Goal: Task Accomplishment & Management: Manage account settings

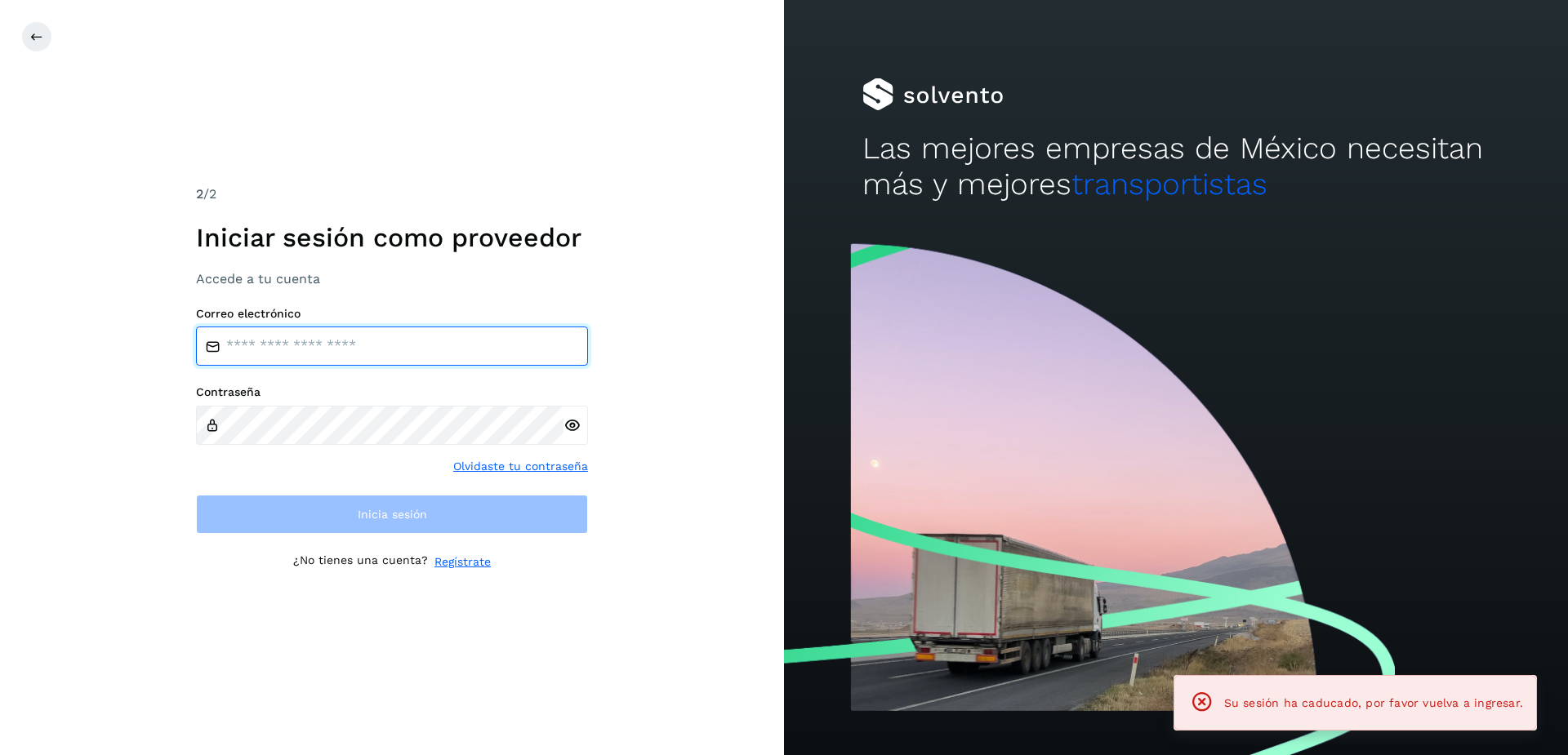
type input "**********"
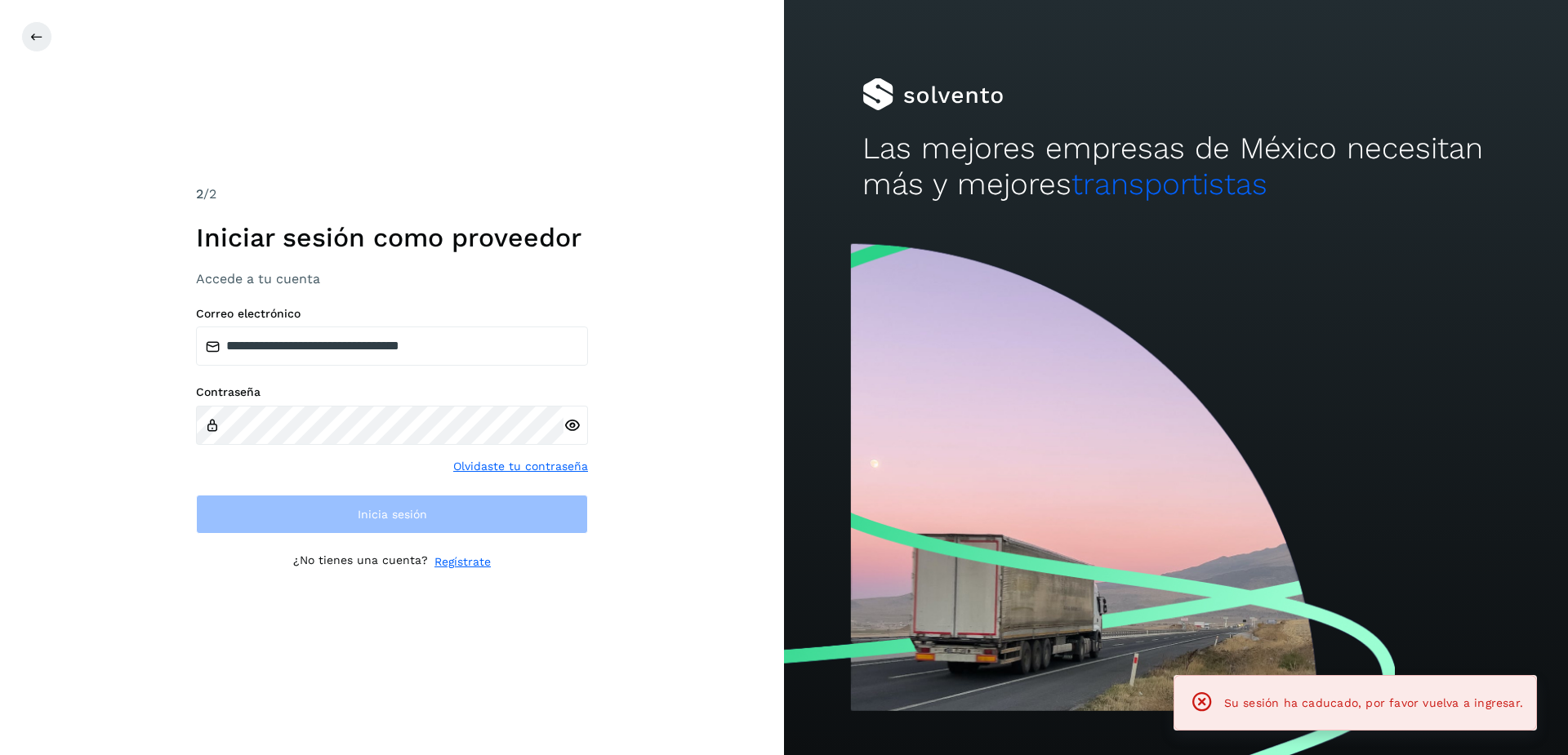
click at [19, 40] on div "**********" at bounding box center [392, 378] width 784 height 755
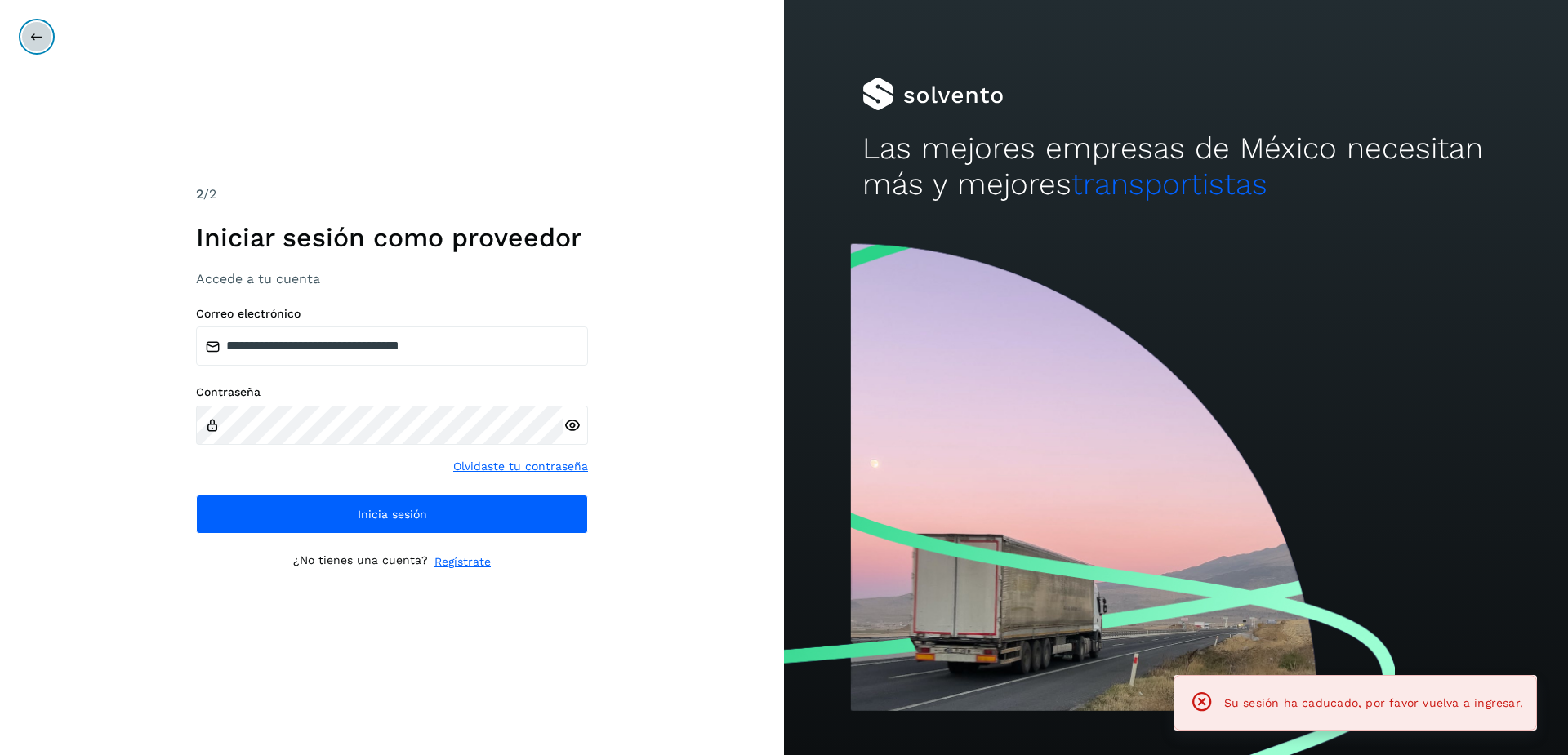
click at [43, 40] on button at bounding box center [36, 36] width 31 height 31
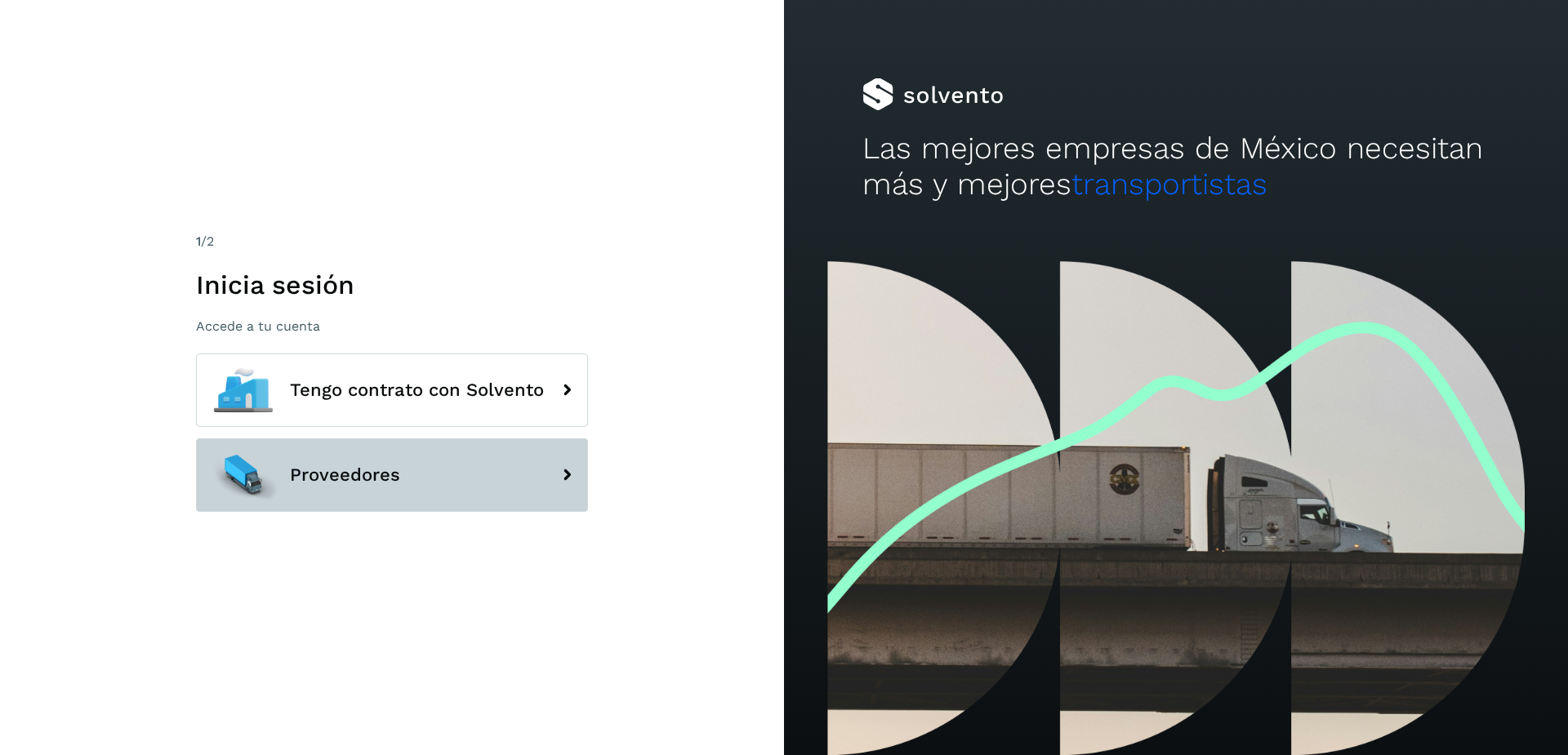
click at [394, 475] on span "Proveedores" at bounding box center [344, 475] width 110 height 19
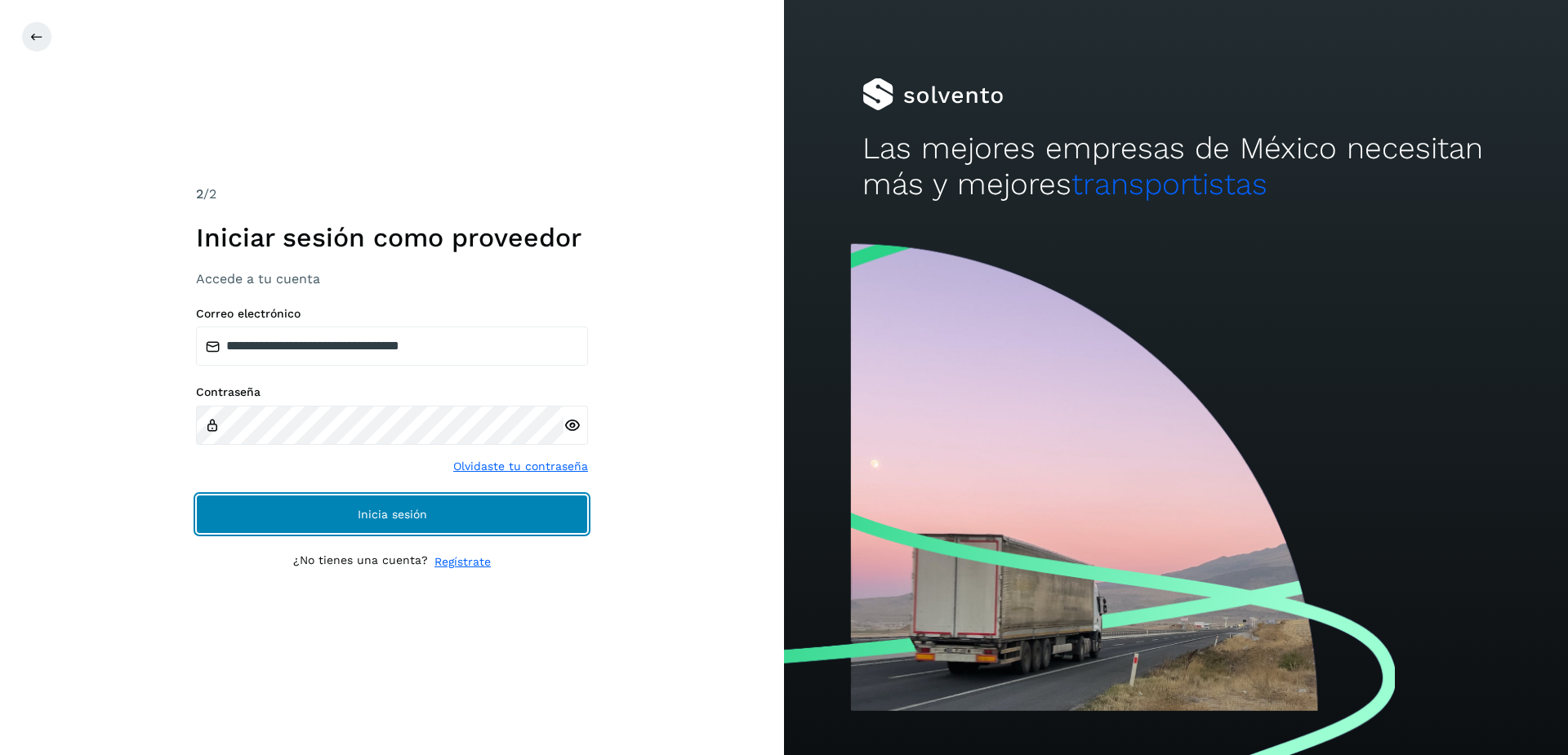
click at [482, 513] on button "Inicia sesión" at bounding box center [392, 514] width 392 height 40
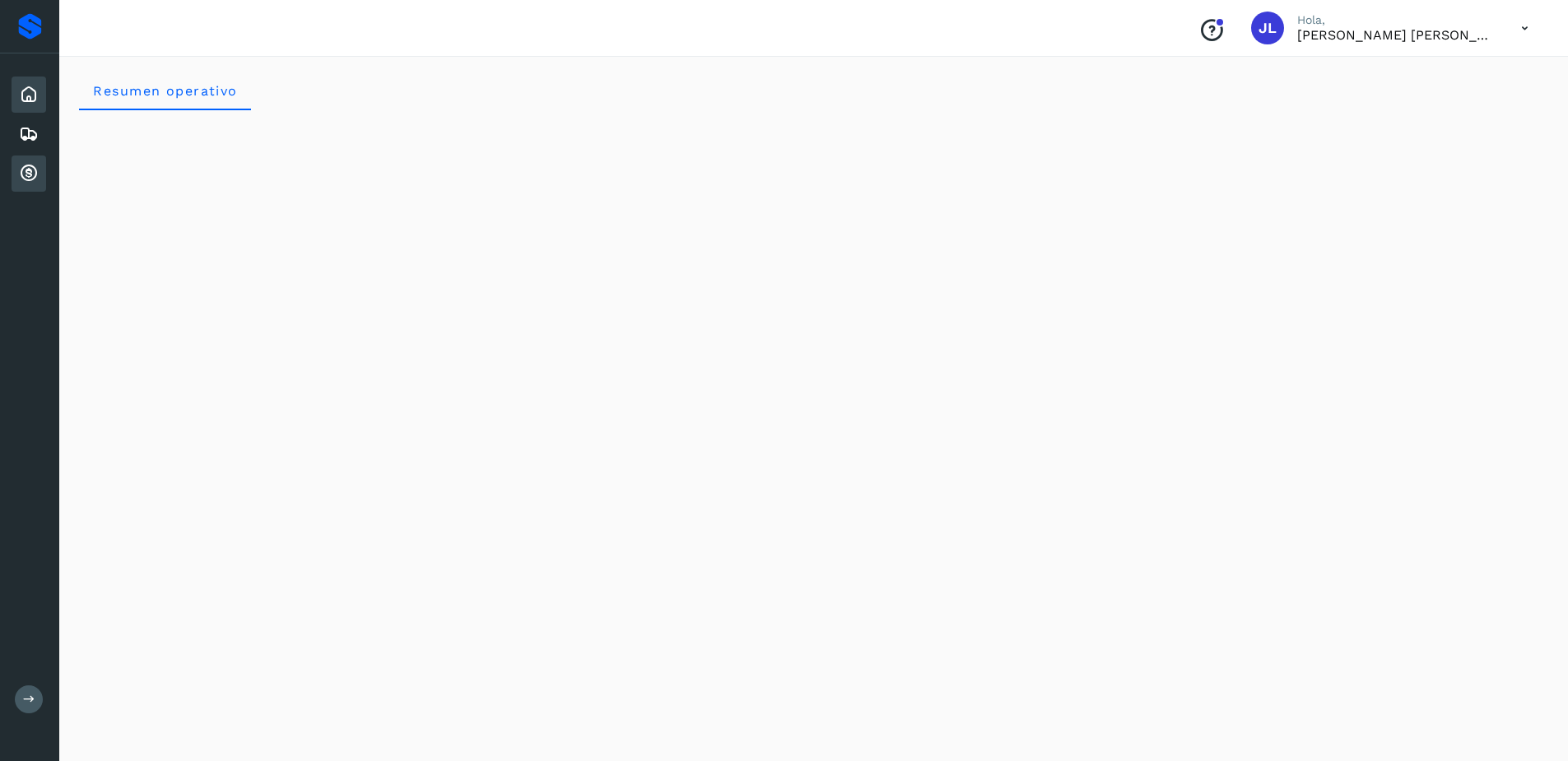
click at [34, 169] on icon at bounding box center [28, 174] width 20 height 20
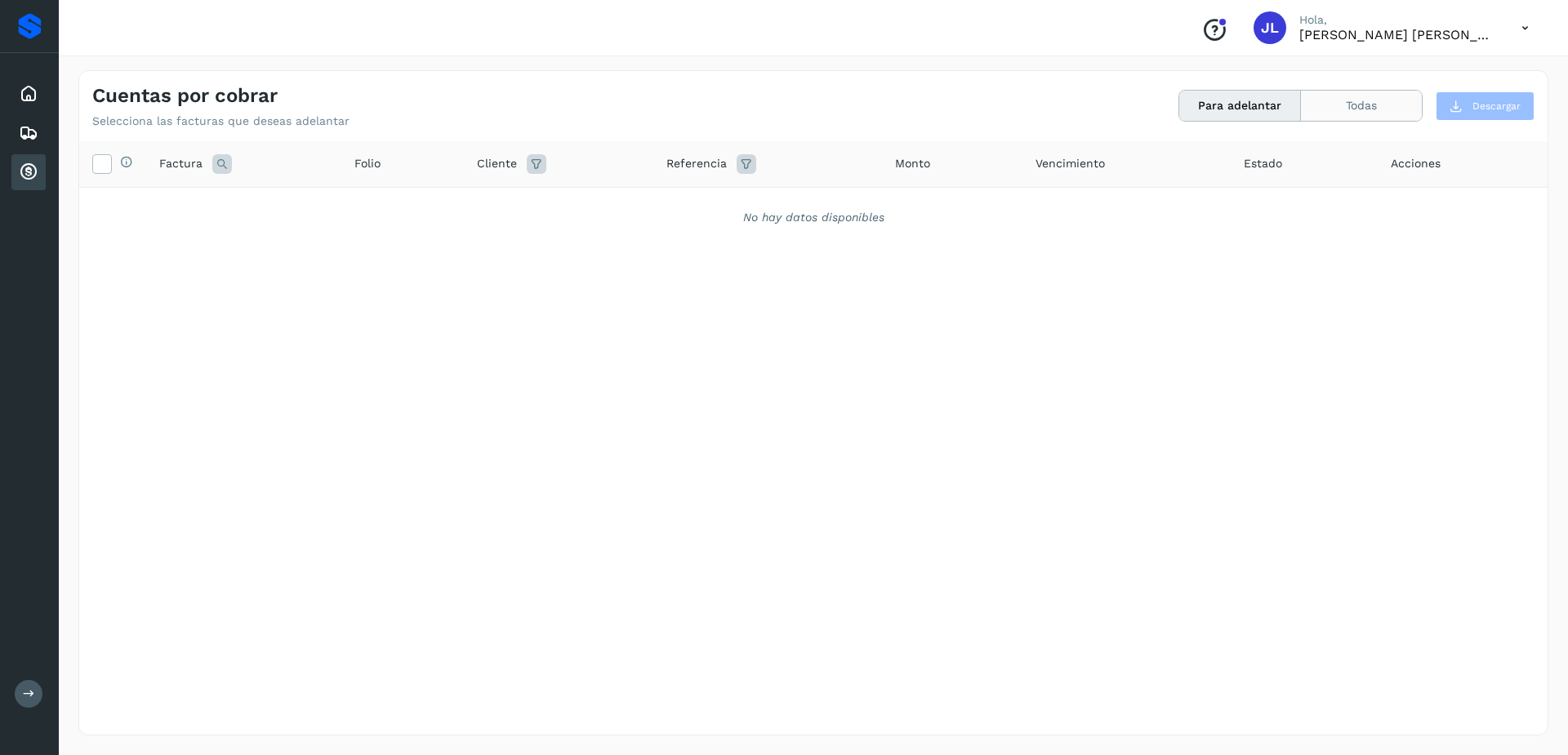
click at [1358, 104] on button "Todas" at bounding box center [1361, 106] width 121 height 30
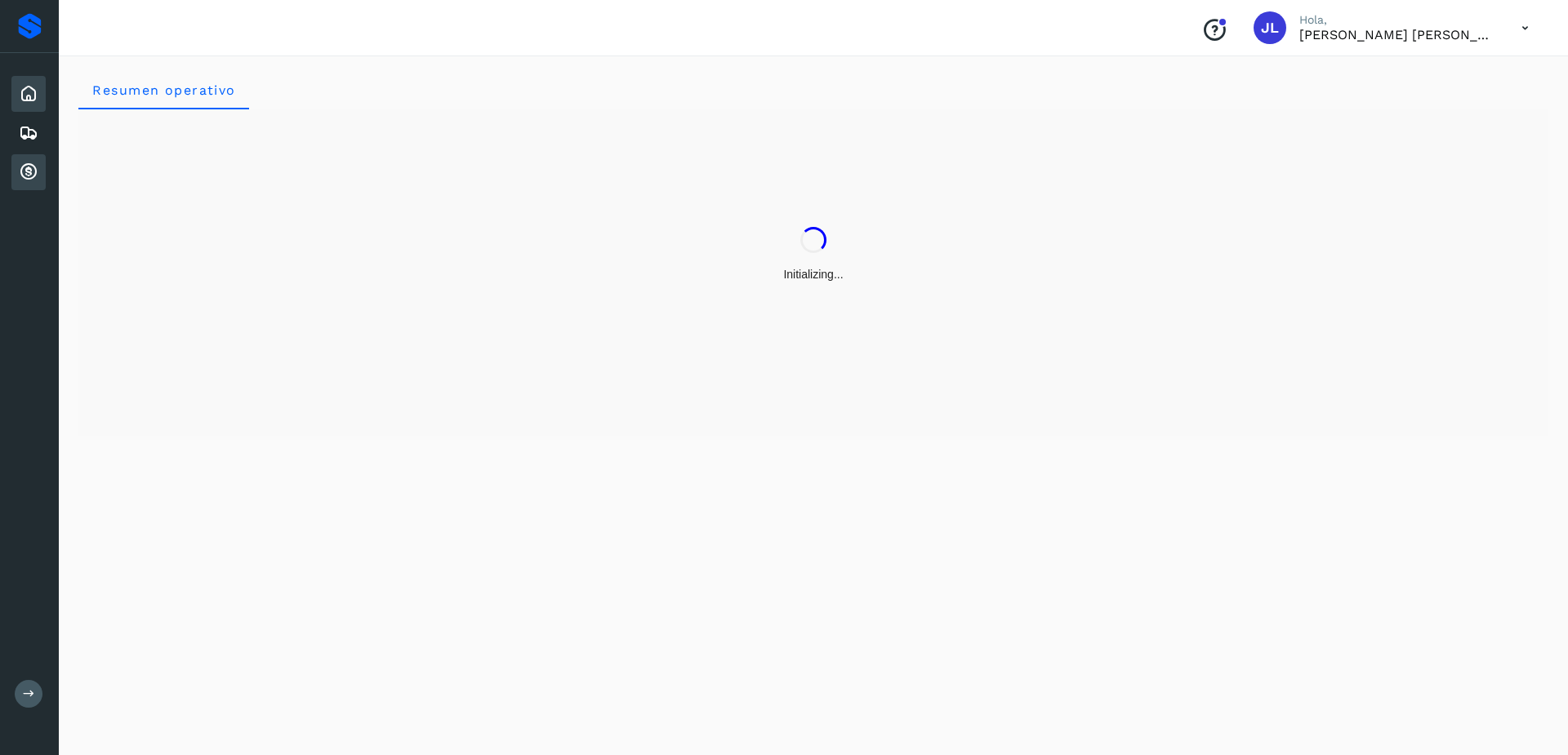
click at [27, 158] on div "Cuentas por cobrar" at bounding box center [28, 172] width 34 height 36
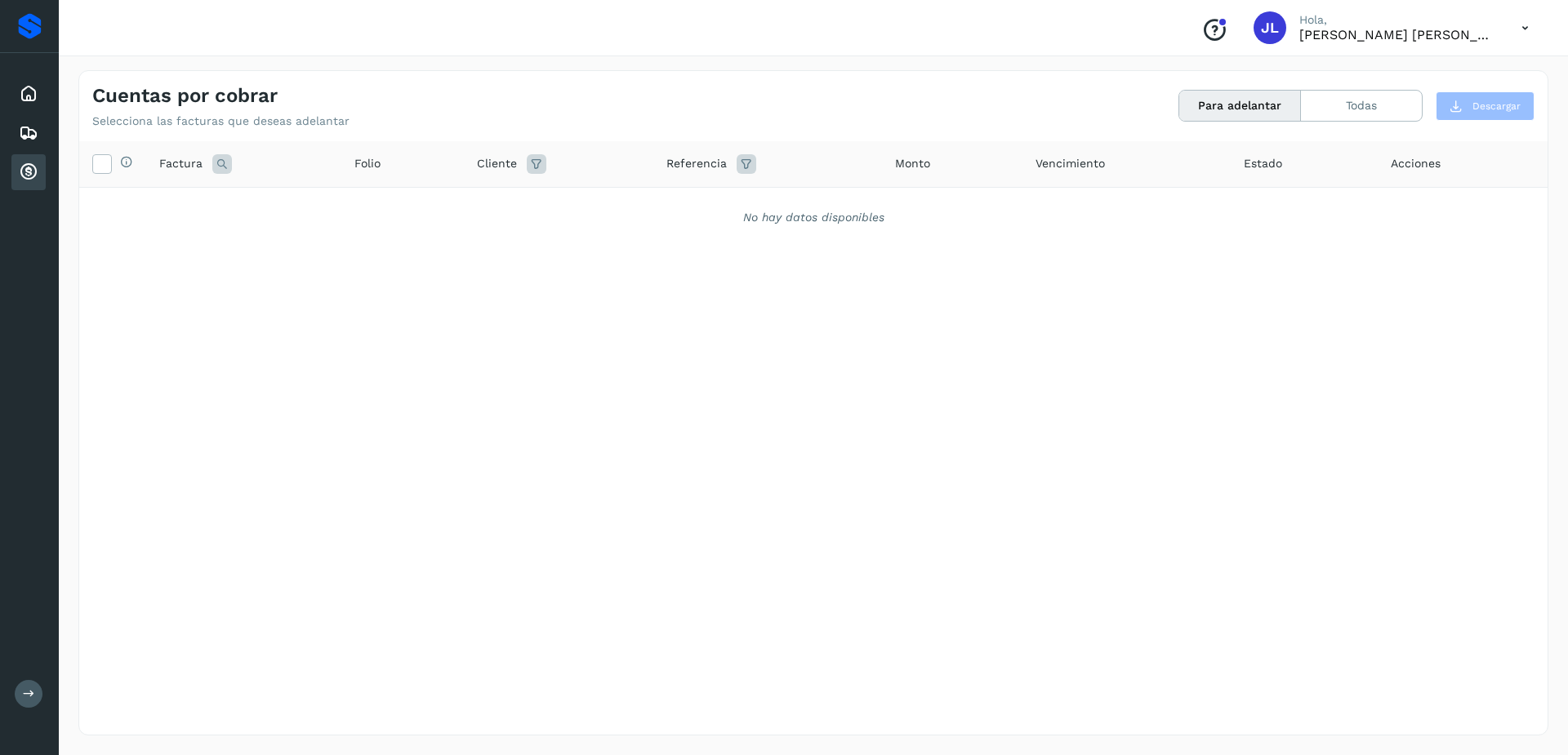
click at [1286, 87] on div "Cuentas por cobrar Selecciona las facturas que deseas adelantar Para adelantar …" at bounding box center [813, 99] width 1469 height 57
click at [1324, 107] on button "Todas" at bounding box center [1361, 106] width 121 height 30
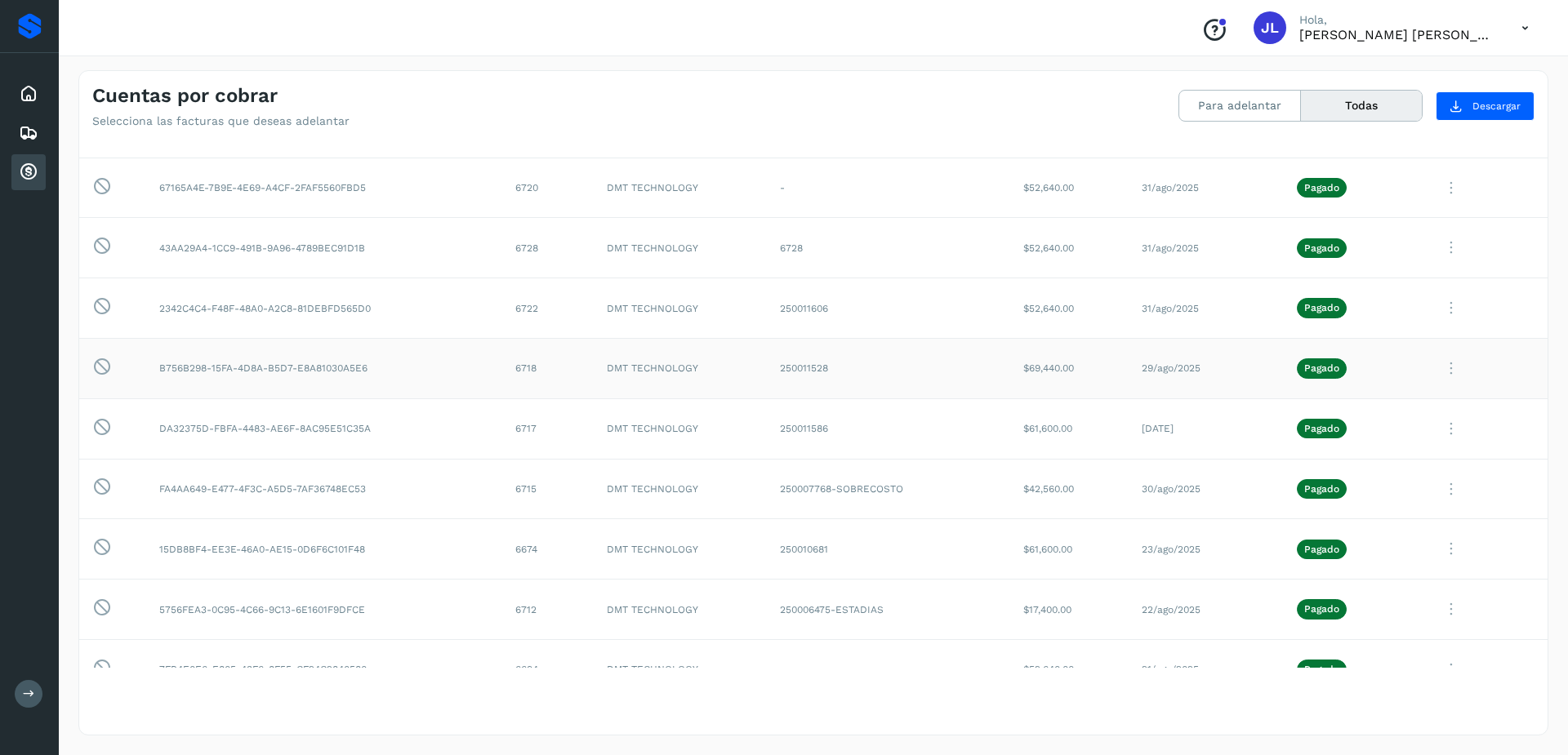
scroll to position [3591, 0]
